Goal: Entertainment & Leisure: Consume media (video, audio)

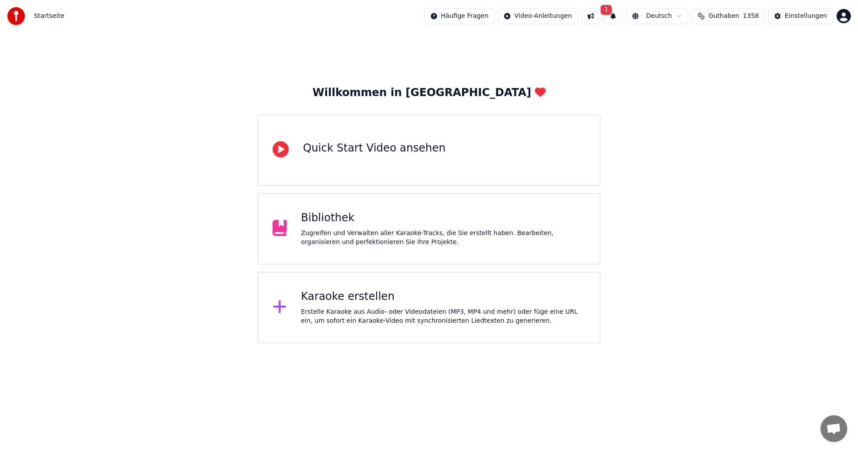
click at [406, 234] on div "Zugreifen und Verwalten aller Karaoke-Tracks, die Sie erstellt haben. Bearbeite…" at bounding box center [443, 238] width 285 height 18
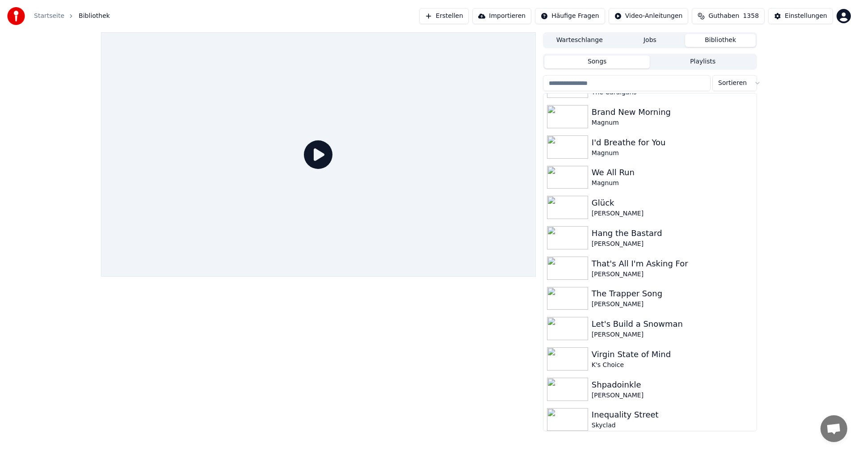
scroll to position [1073, 0]
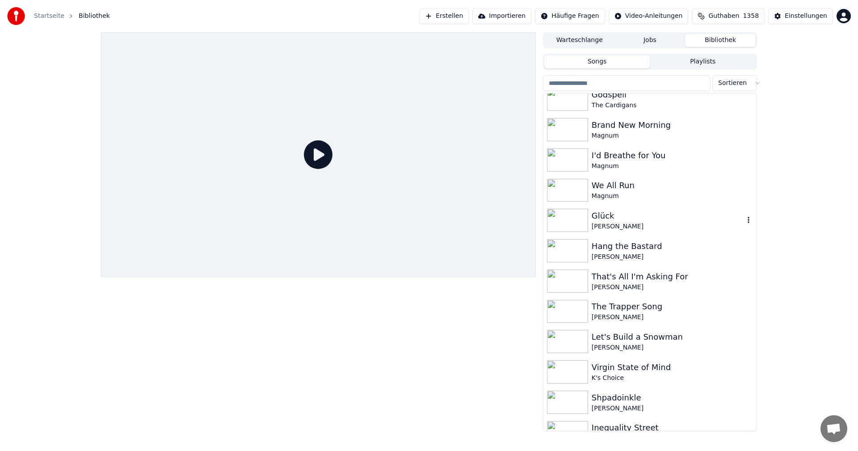
click at [639, 220] on div "Glück" at bounding box center [668, 216] width 152 height 13
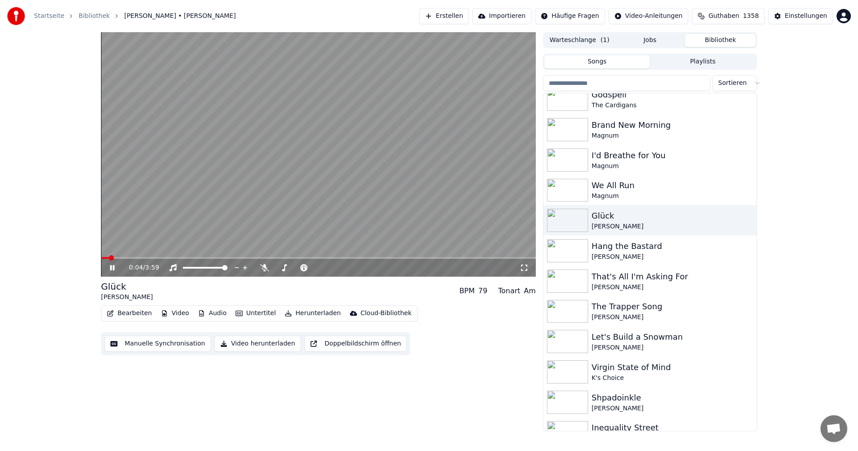
click at [110, 272] on div "0:04 / 3:59" at bounding box center [319, 267] width 428 height 9
click at [111, 267] on icon at bounding box center [112, 267] width 4 height 5
click at [264, 344] on button "Video herunterladen" at bounding box center [258, 344] width 86 height 16
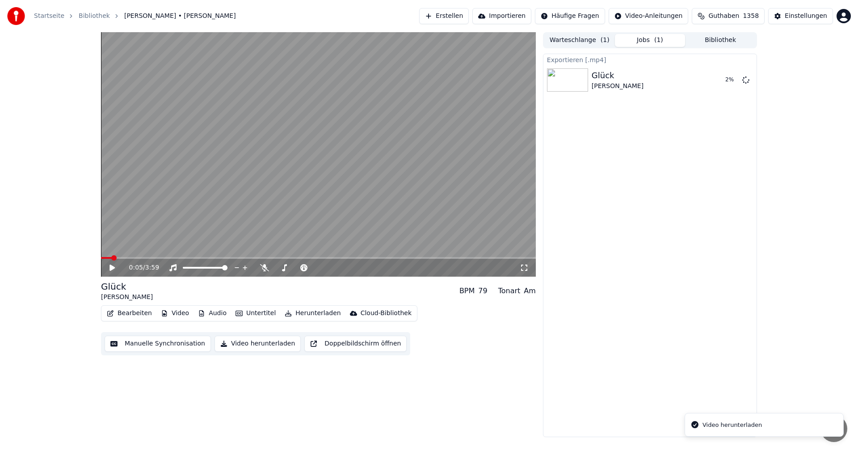
click at [743, 39] on button "Bibliothek" at bounding box center [720, 40] width 71 height 13
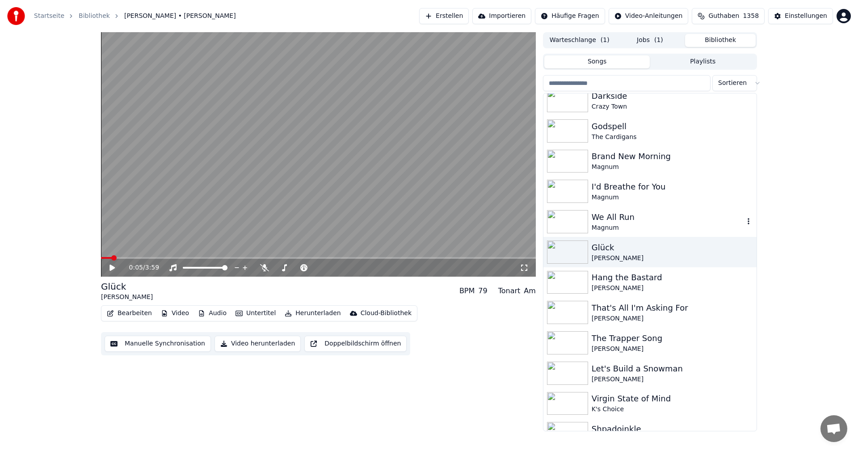
scroll to position [1028, 0]
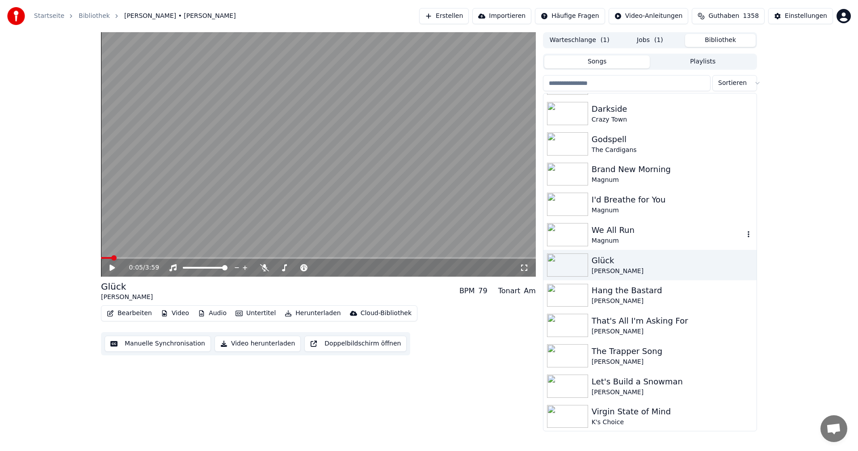
click at [643, 235] on div "We All Run" at bounding box center [668, 230] width 152 height 13
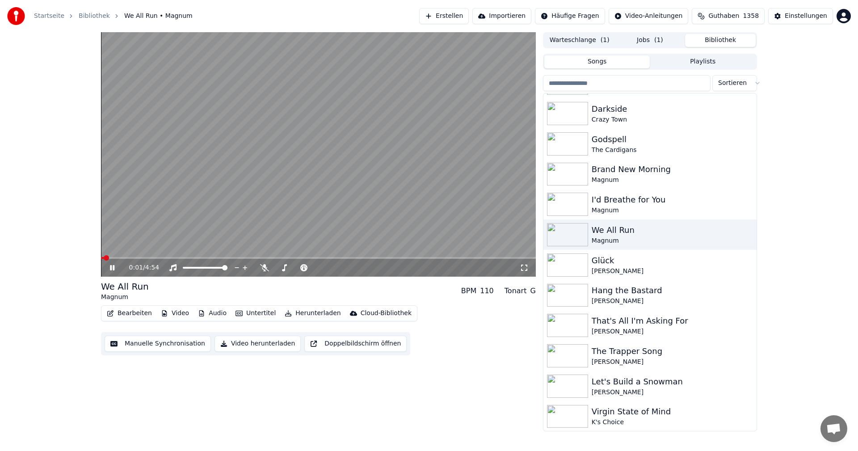
click at [112, 268] on icon at bounding box center [118, 267] width 21 height 7
click at [248, 345] on button "Video herunterladen" at bounding box center [258, 344] width 86 height 16
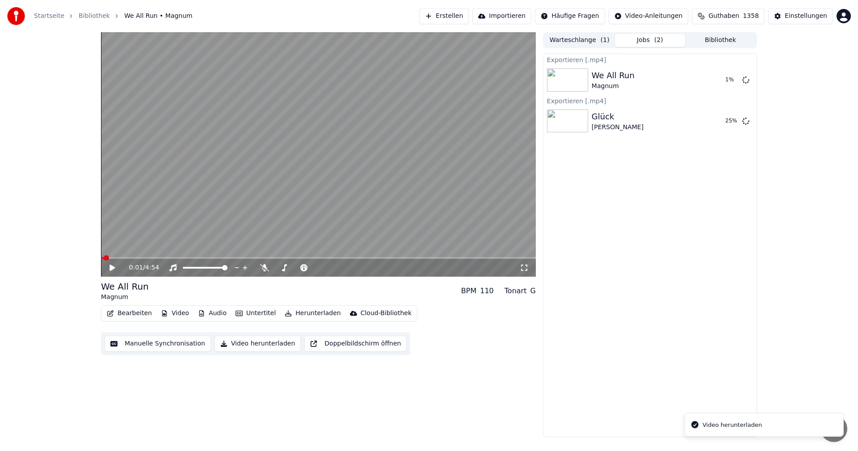
click at [717, 37] on button "Bibliothek" at bounding box center [720, 40] width 71 height 13
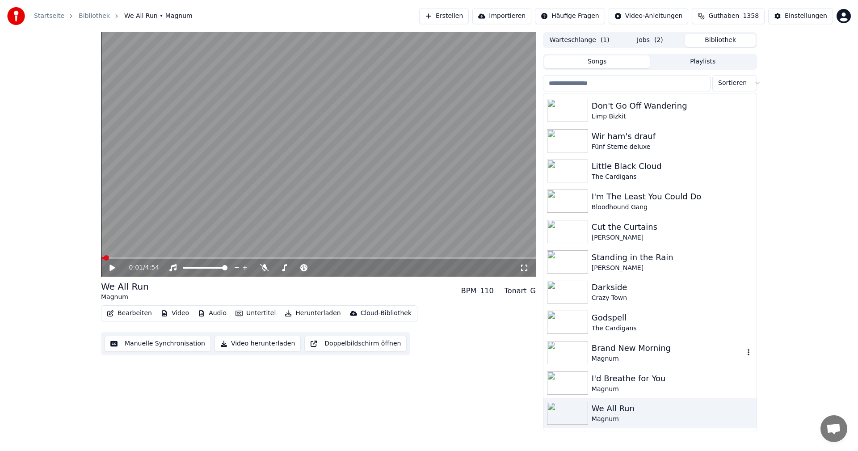
scroll to position [983, 0]
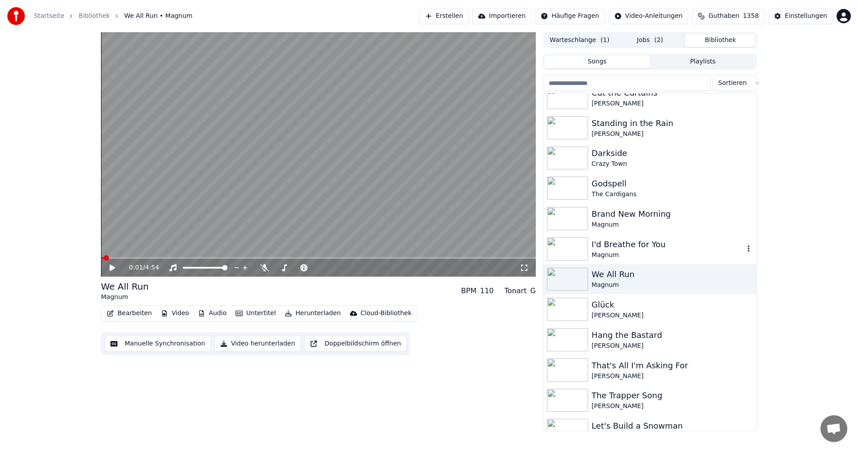
click at [645, 248] on div "I'd Breathe for You" at bounding box center [668, 244] width 152 height 13
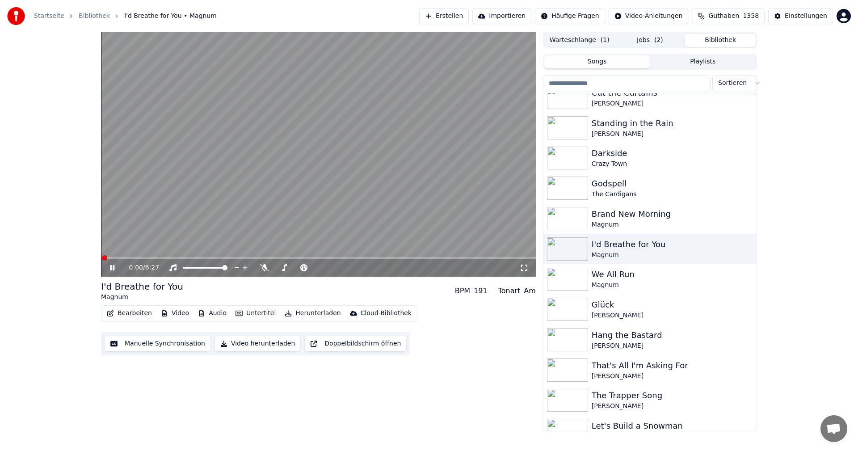
click at [117, 270] on icon at bounding box center [118, 267] width 21 height 7
click at [255, 346] on button "Video herunterladen" at bounding box center [258, 344] width 86 height 16
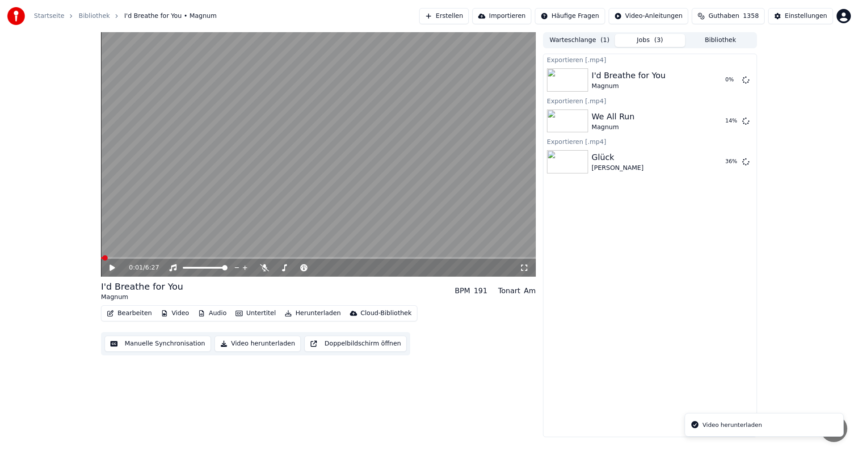
click at [725, 34] on button "Bibliothek" at bounding box center [720, 40] width 71 height 13
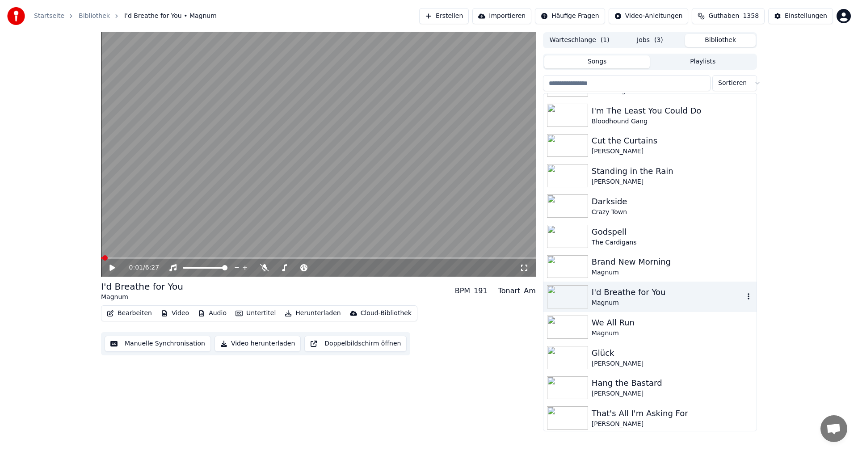
scroll to position [939, 0]
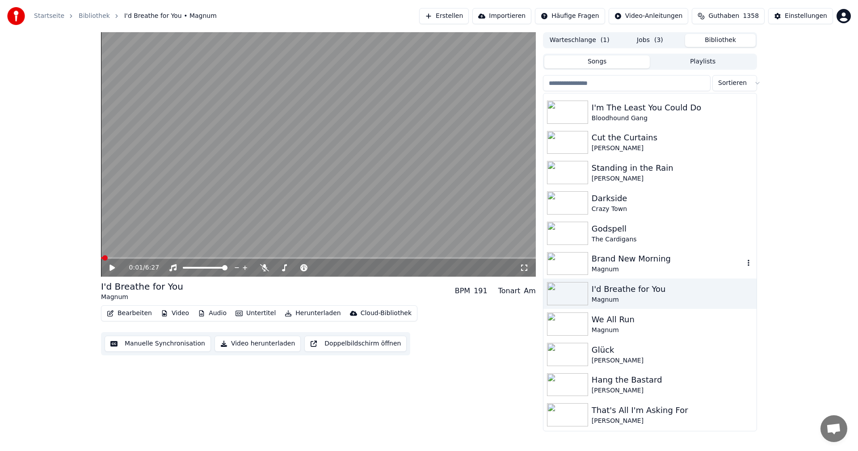
click at [636, 265] on div "Brand New Morning" at bounding box center [668, 259] width 152 height 13
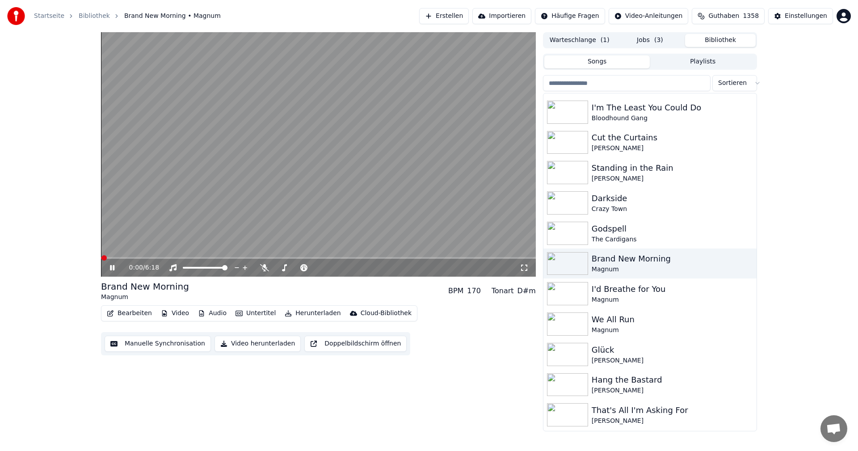
click at [113, 268] on icon at bounding box center [118, 267] width 21 height 7
click at [225, 342] on button "Video herunterladen" at bounding box center [258, 344] width 86 height 16
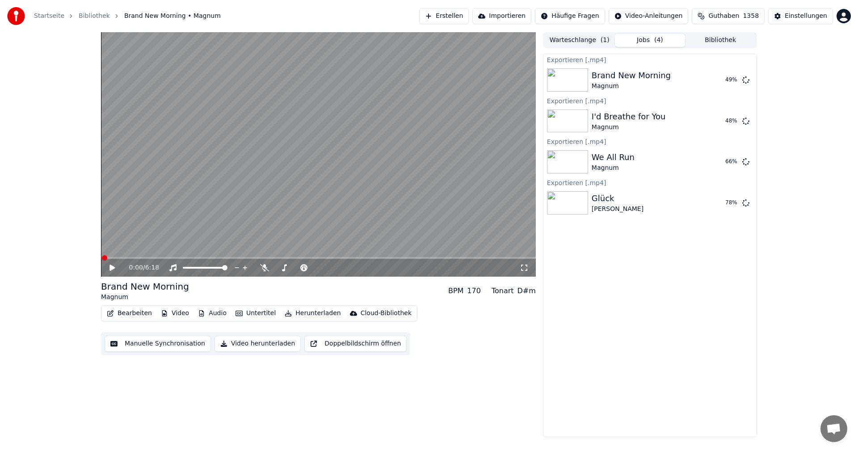
click at [743, 39] on button "Bibliothek" at bounding box center [720, 40] width 71 height 13
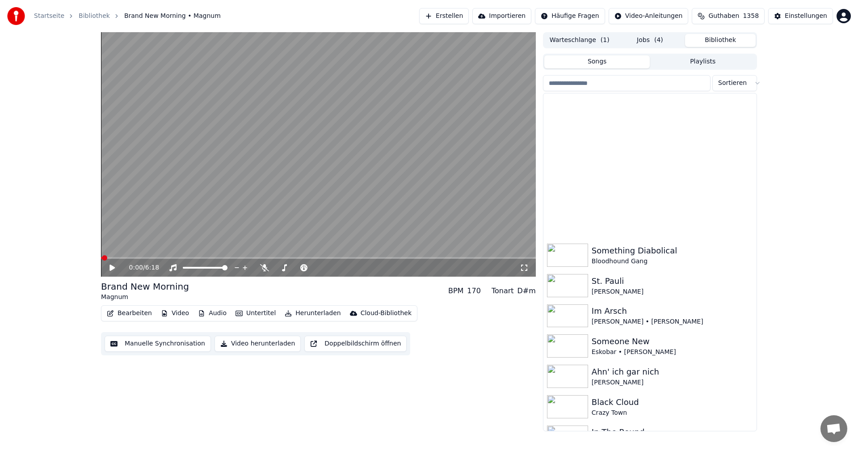
scroll to position [670, 0]
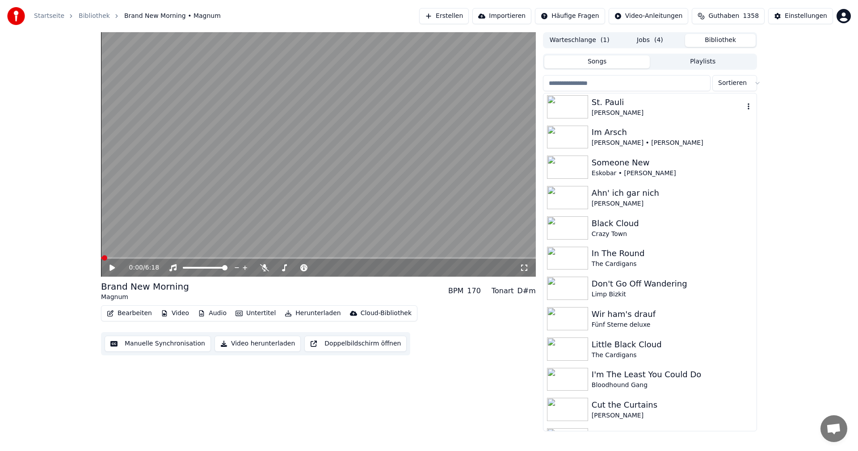
click at [644, 110] on div "[PERSON_NAME]" at bounding box center [668, 113] width 152 height 9
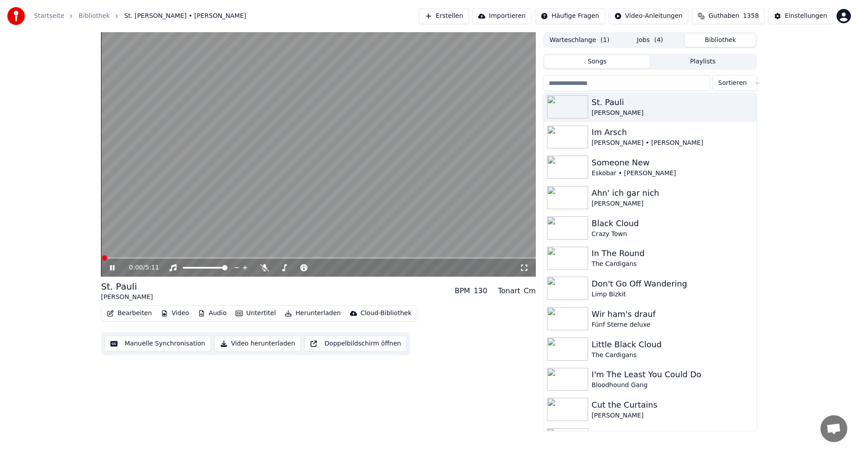
click at [334, 162] on video at bounding box center [318, 154] width 435 height 244
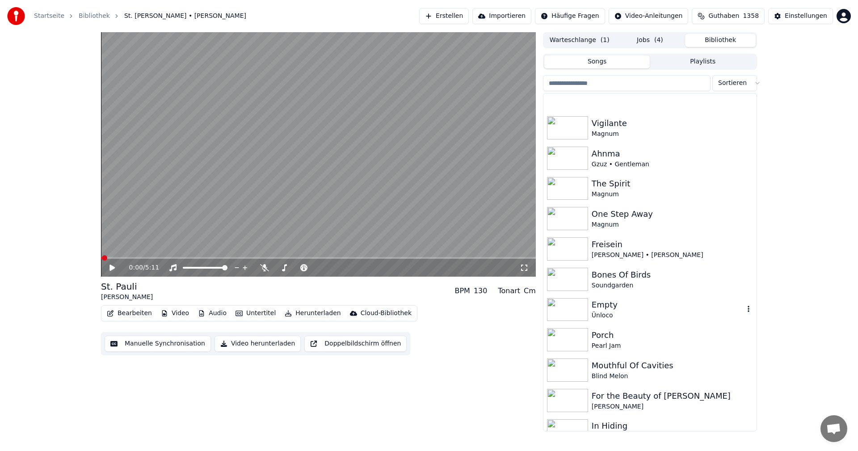
scroll to position [1698, 0]
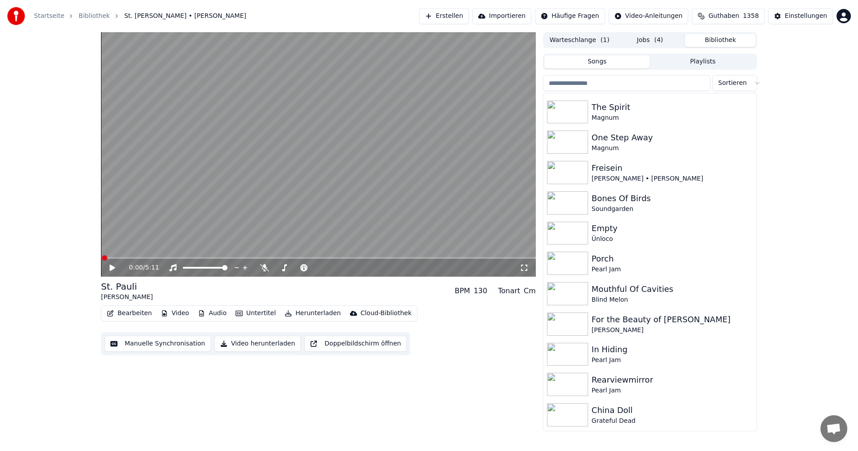
click at [647, 36] on button "Jobs ( 4 )" at bounding box center [650, 40] width 71 height 13
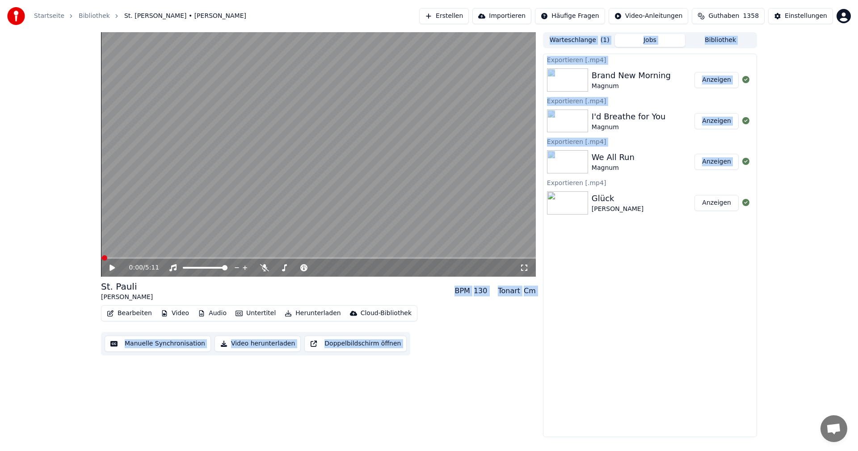
drag, startPoint x: 771, startPoint y: 165, endPoint x: 858, endPoint y: -1, distance: 187.5
click at [858, 0] on html "Startseite Bibliothek St. [PERSON_NAME] • [PERSON_NAME] Erstellen Importieren H…" at bounding box center [429, 225] width 858 height 451
